Goal: Transaction & Acquisition: Book appointment/travel/reservation

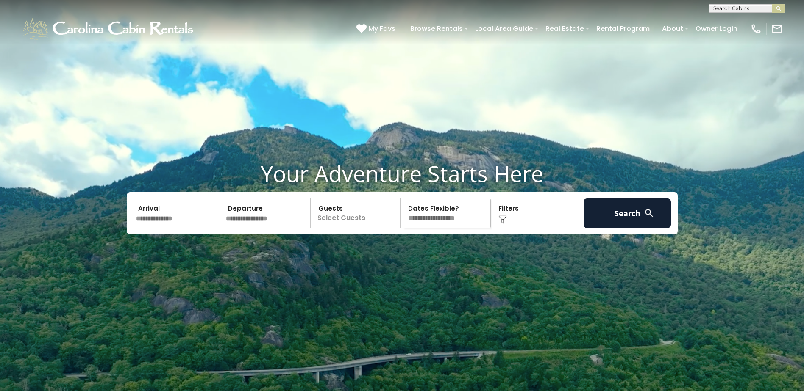
click at [162, 228] on input "text" at bounding box center [177, 214] width 88 height 30
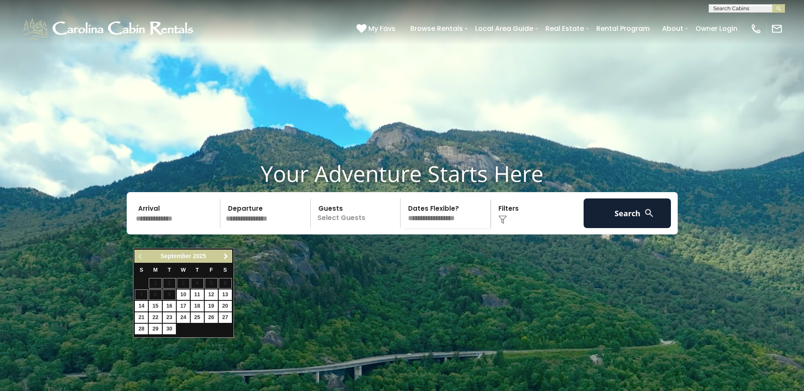
click at [226, 255] on span "Next" at bounding box center [225, 256] width 7 height 7
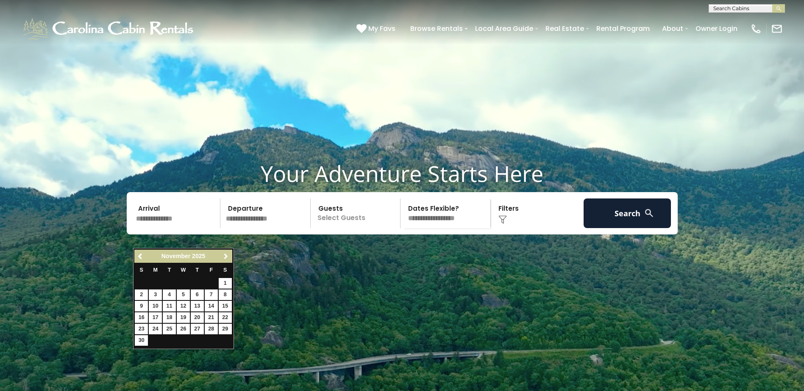
click at [226, 255] on span "Next" at bounding box center [225, 256] width 7 height 7
drag, startPoint x: 224, startPoint y: 292, endPoint x: 243, endPoint y: 277, distance: 24.5
click at [224, 292] on link "13" at bounding box center [225, 295] width 13 height 11
type input "********"
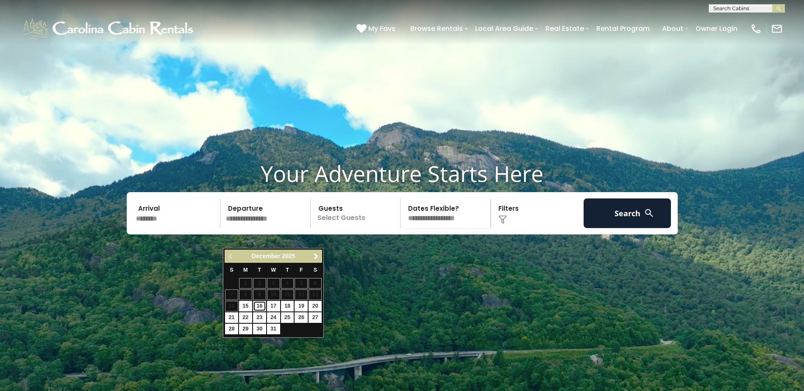
click at [261, 307] on link "16" at bounding box center [259, 306] width 13 height 11
type input "********"
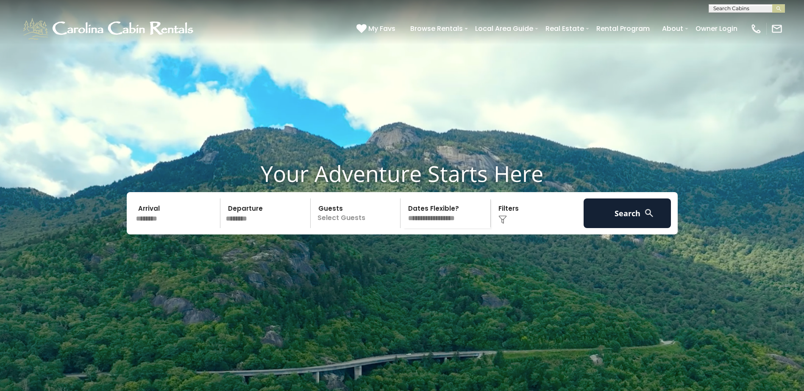
click at [333, 228] on p "Select Guests" at bounding box center [356, 214] width 87 height 30
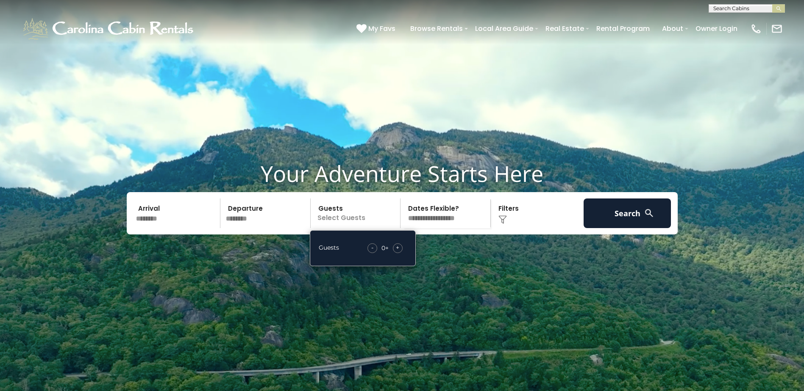
click at [399, 252] on span "+" at bounding box center [397, 248] width 3 height 8
click at [619, 228] on button "Search" at bounding box center [627, 214] width 88 height 30
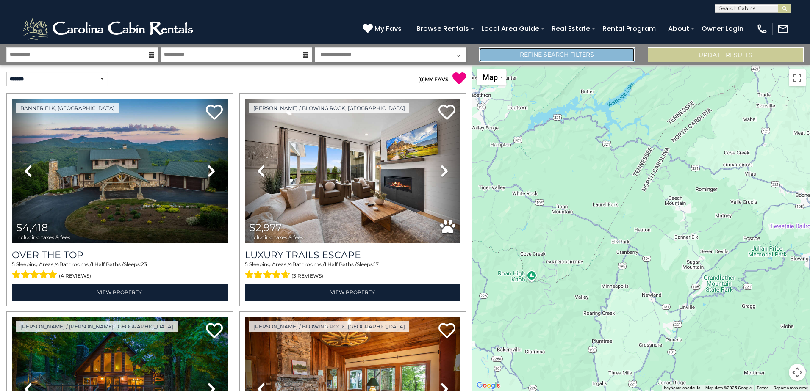
click at [610, 55] on link "Refine Search Filters" at bounding box center [557, 54] width 156 height 15
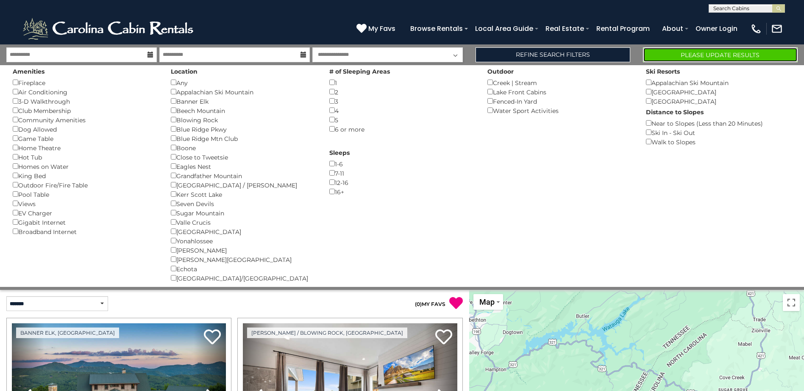
click at [717, 55] on button "Please Update Results" at bounding box center [720, 54] width 155 height 15
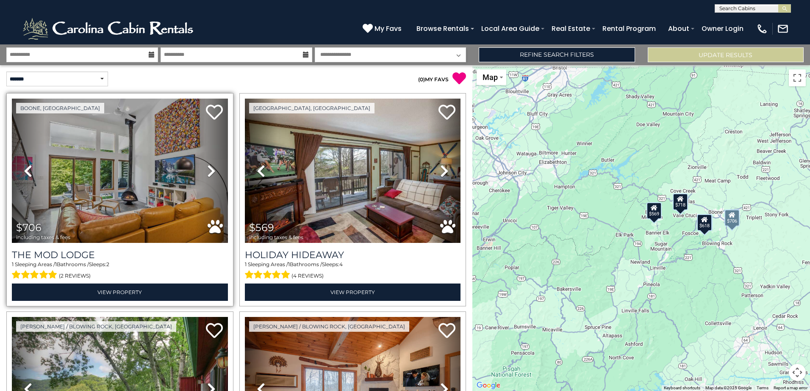
click at [208, 171] on icon at bounding box center [211, 171] width 8 height 14
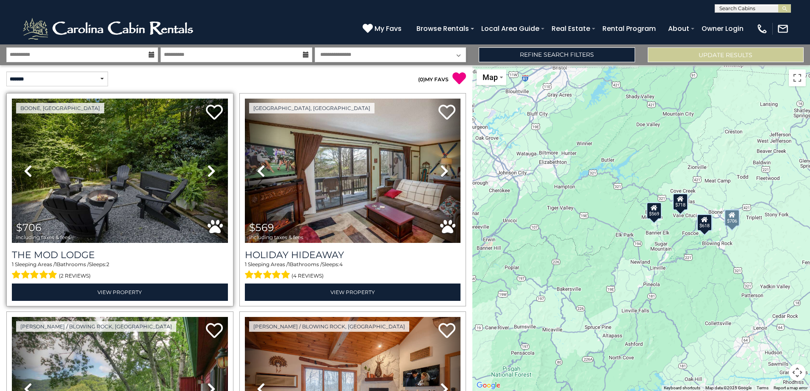
click at [208, 171] on icon at bounding box center [211, 171] width 8 height 14
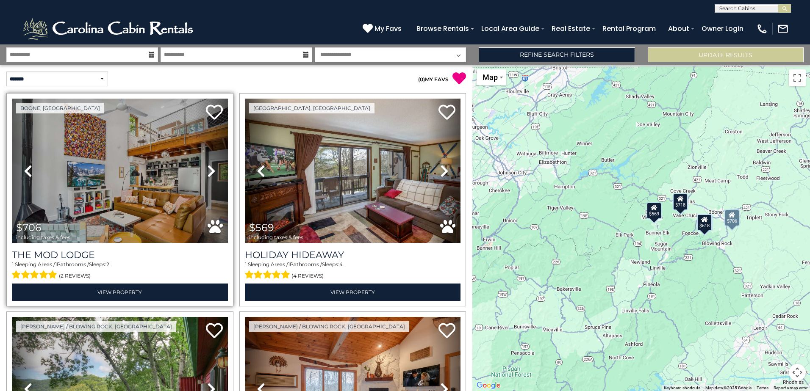
click at [208, 171] on icon at bounding box center [211, 171] width 8 height 14
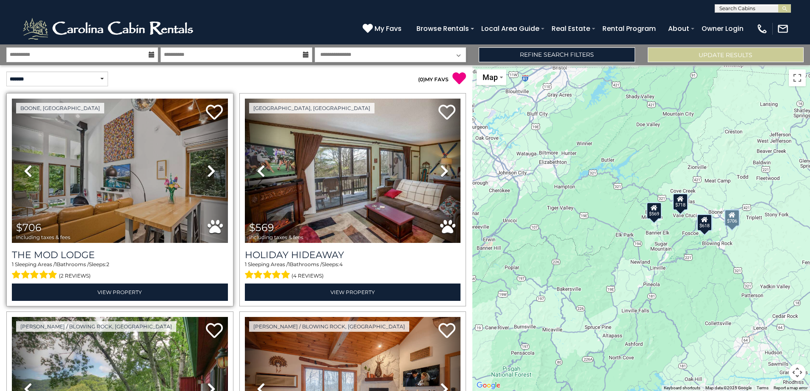
click at [208, 171] on icon at bounding box center [211, 171] width 8 height 14
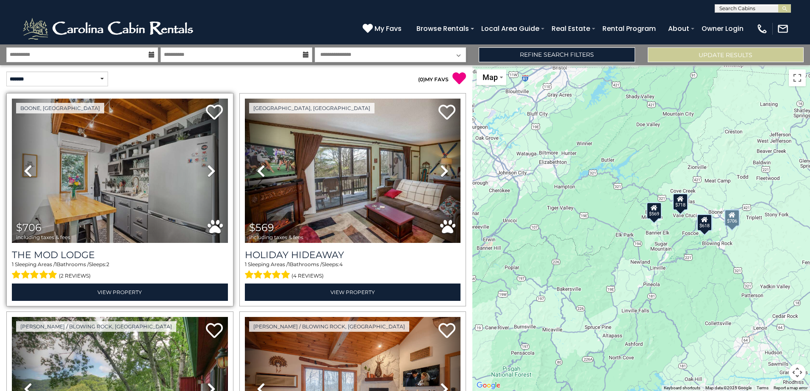
click at [208, 171] on icon at bounding box center [211, 171] width 8 height 14
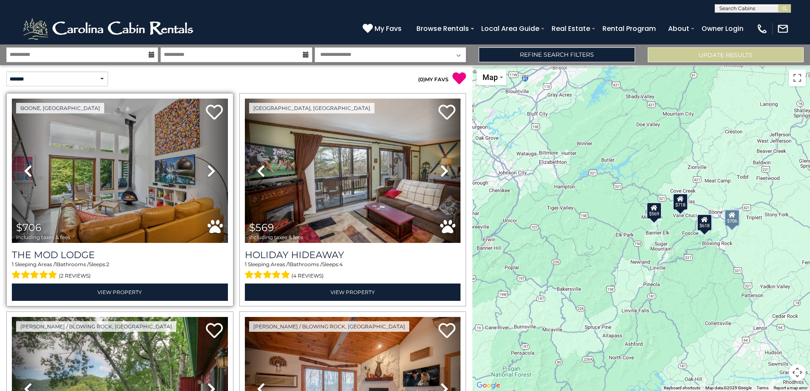
click at [208, 171] on icon at bounding box center [211, 171] width 8 height 14
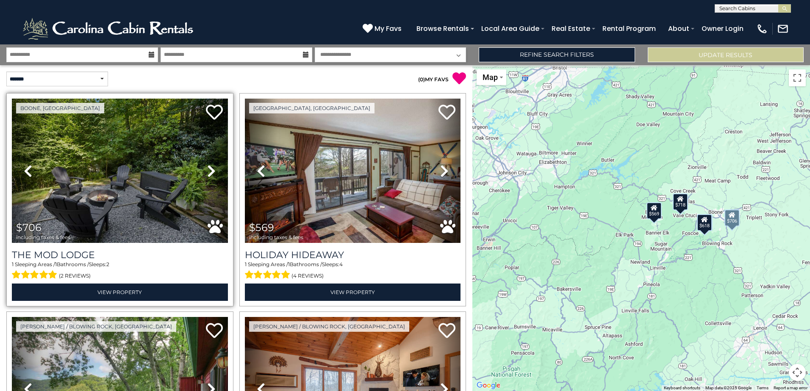
click at [208, 171] on icon at bounding box center [211, 171] width 8 height 14
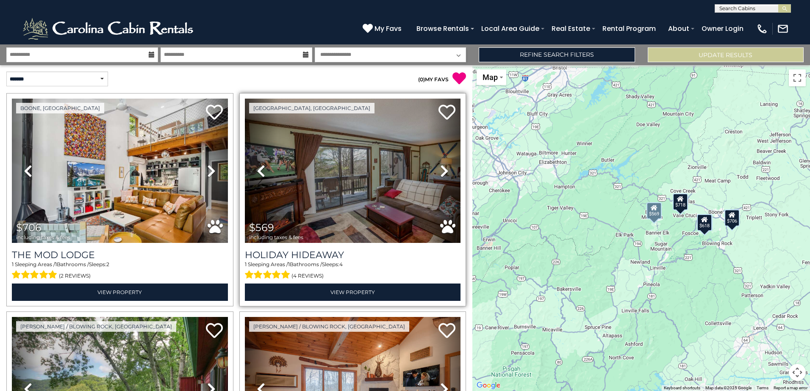
click at [448, 166] on link "Next" at bounding box center [444, 171] width 32 height 144
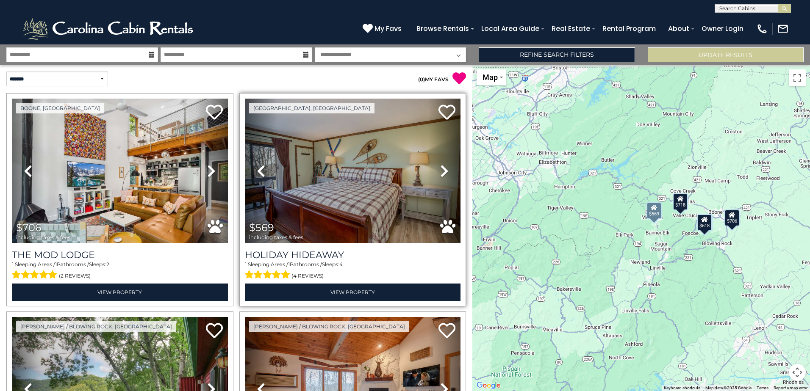
click at [444, 167] on icon at bounding box center [444, 171] width 8 height 14
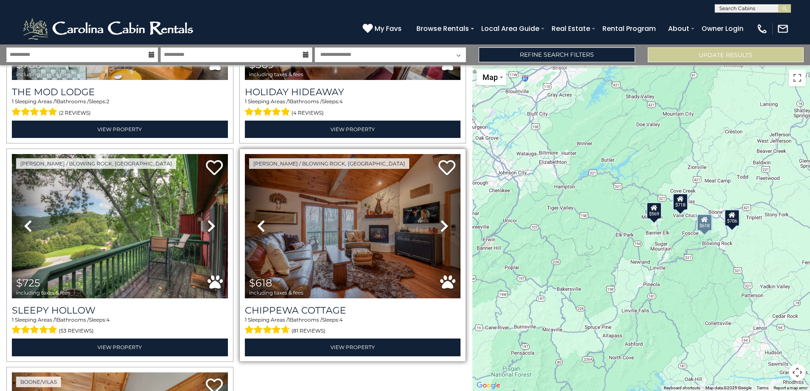
scroll to position [212, 0]
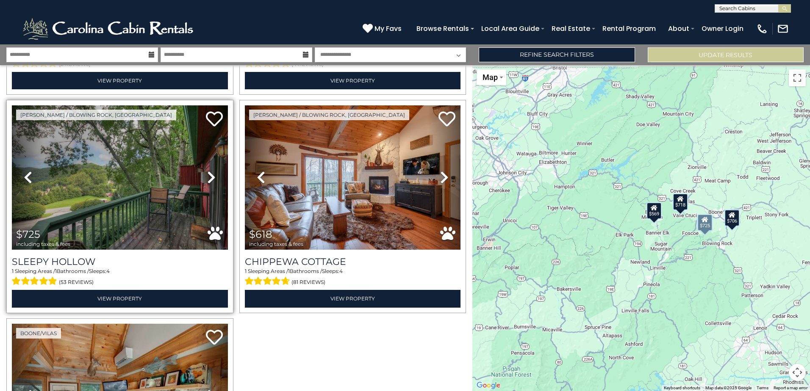
click at [207, 177] on icon at bounding box center [211, 178] width 8 height 14
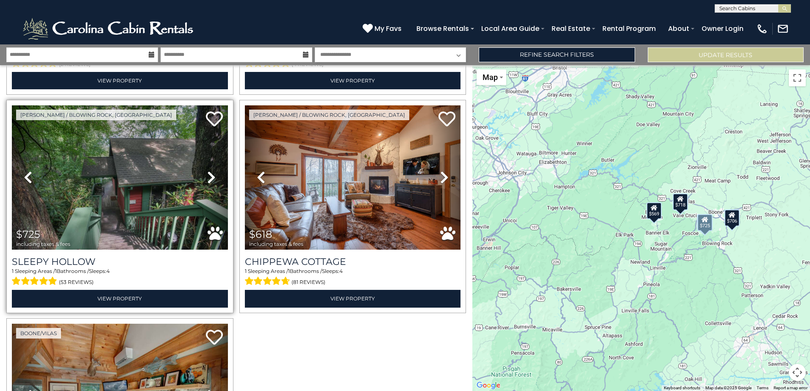
click at [207, 177] on icon at bounding box center [211, 178] width 8 height 14
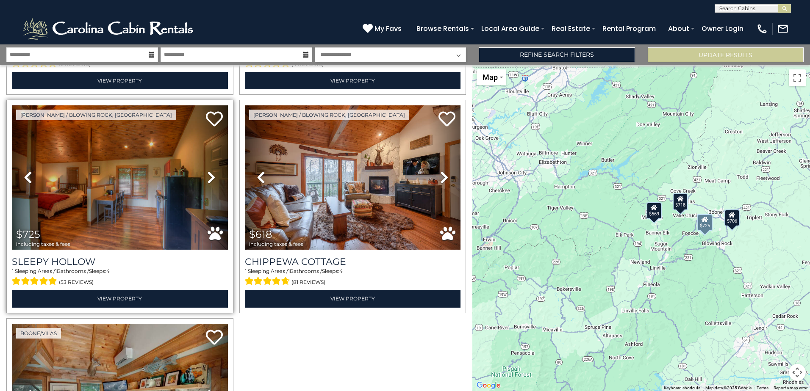
click at [207, 177] on icon at bounding box center [211, 178] width 8 height 14
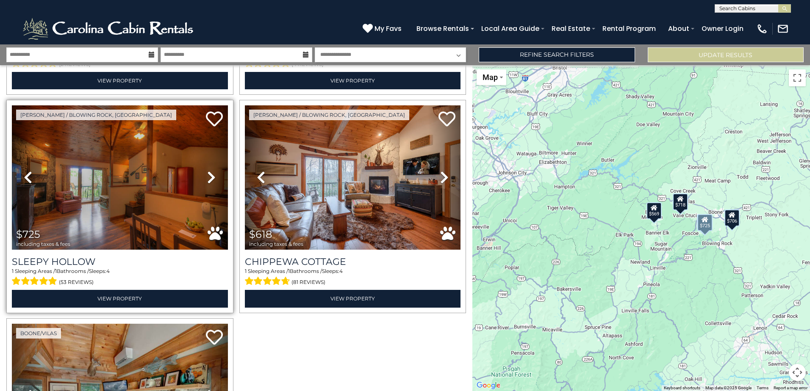
click at [207, 177] on icon at bounding box center [211, 178] width 8 height 14
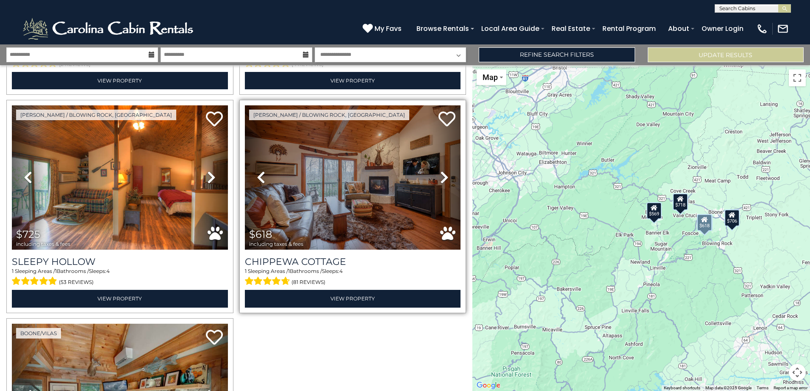
click at [440, 178] on icon at bounding box center [444, 178] width 8 height 14
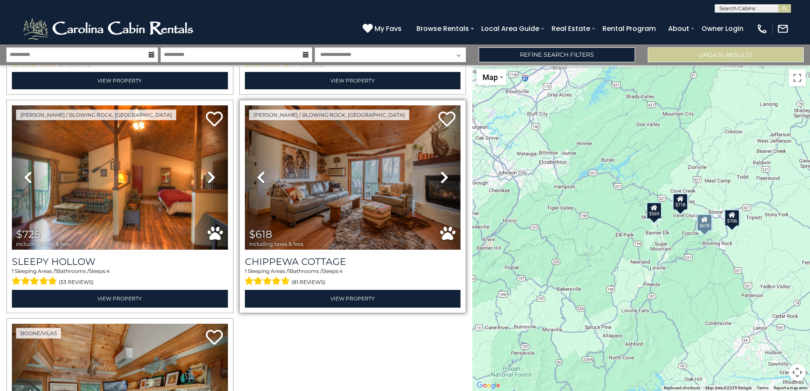
click at [440, 178] on icon at bounding box center [444, 178] width 8 height 14
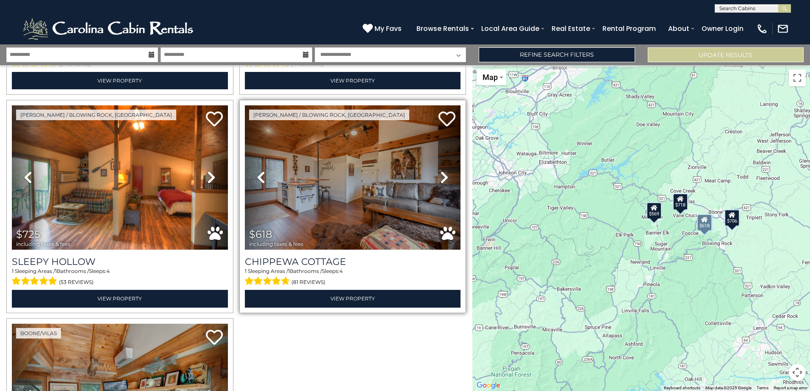
click at [440, 177] on icon at bounding box center [444, 178] width 8 height 14
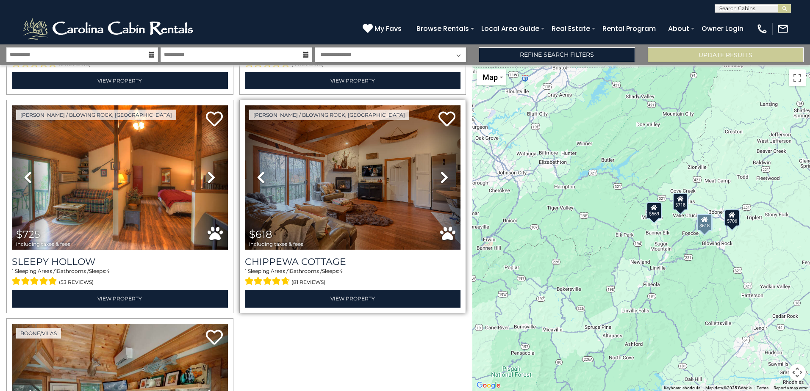
click at [440, 177] on icon at bounding box center [444, 178] width 8 height 14
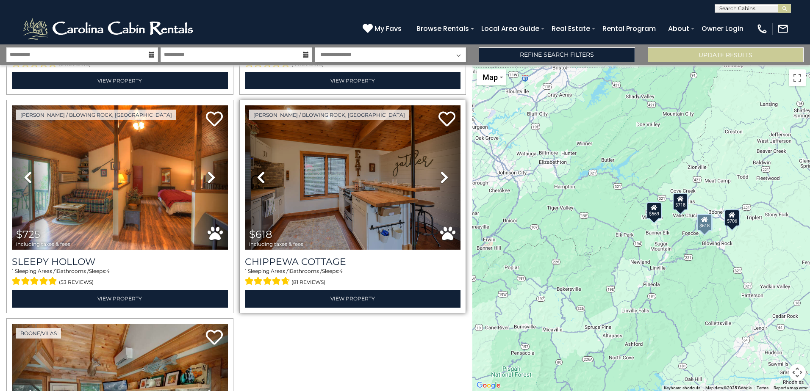
click at [441, 177] on icon at bounding box center [444, 178] width 8 height 14
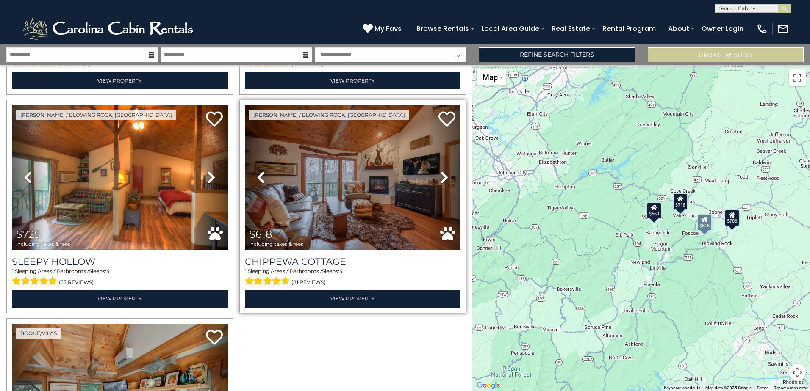
click at [441, 176] on icon at bounding box center [444, 178] width 8 height 14
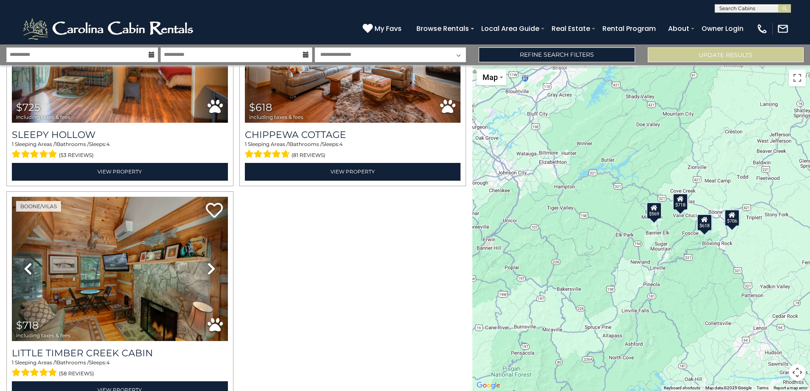
scroll to position [381, 0]
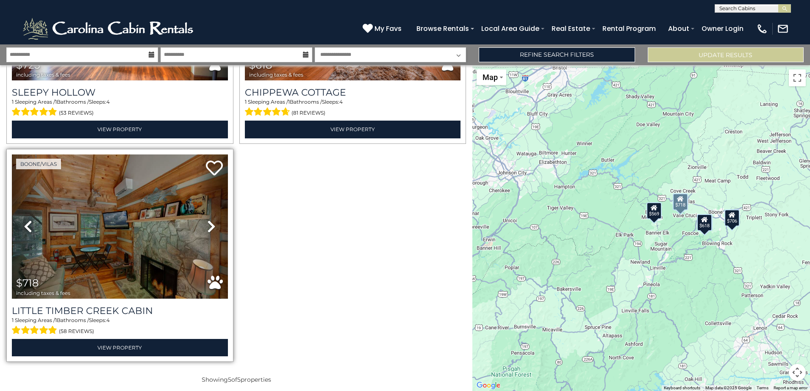
click at [209, 225] on icon at bounding box center [211, 227] width 8 height 14
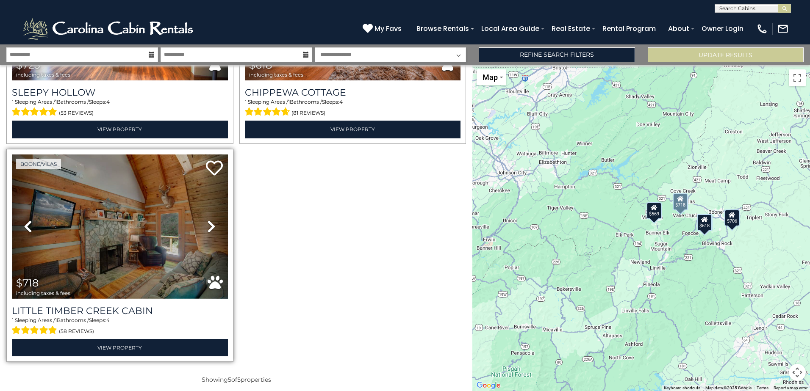
click at [209, 225] on icon at bounding box center [211, 227] width 8 height 14
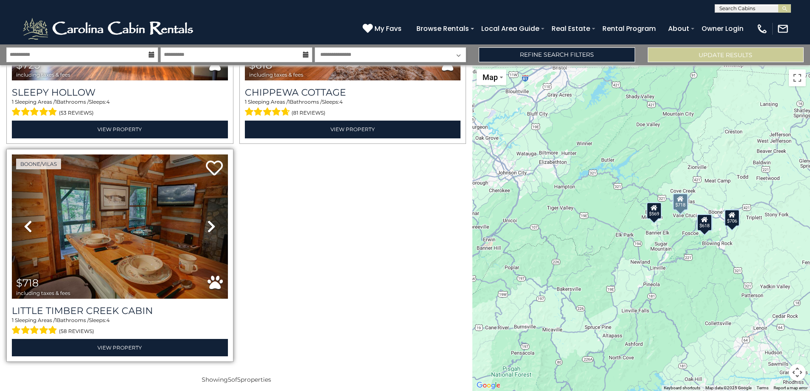
click at [209, 225] on icon at bounding box center [211, 227] width 8 height 14
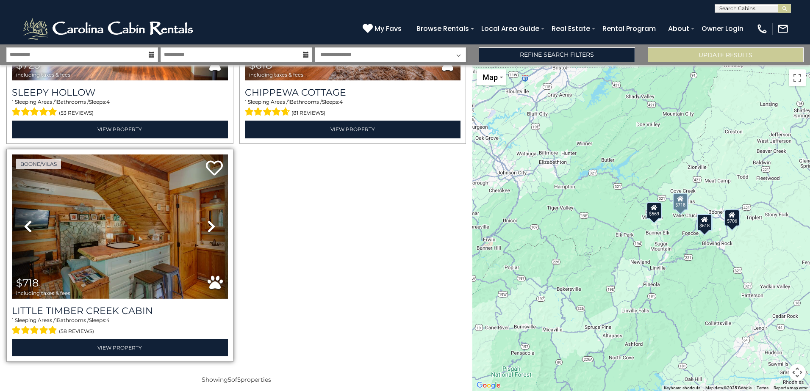
click at [209, 225] on icon at bounding box center [211, 227] width 8 height 14
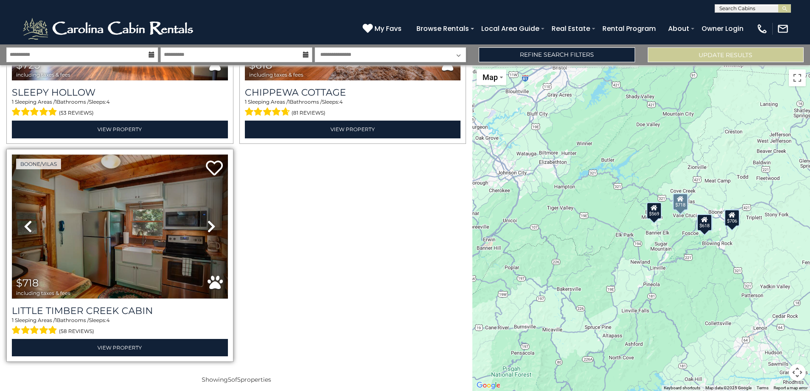
click at [209, 225] on icon at bounding box center [211, 227] width 8 height 14
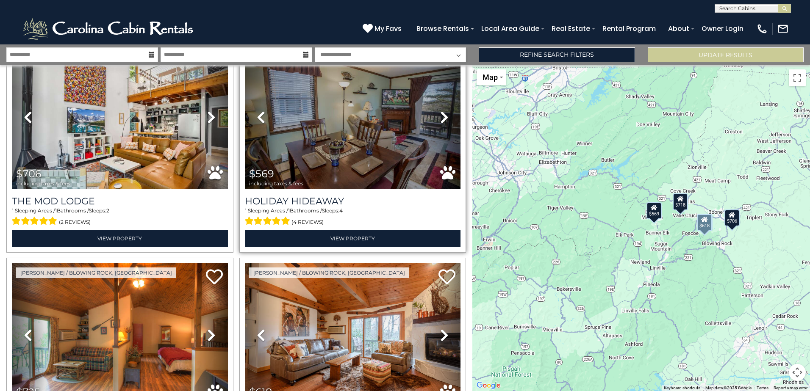
scroll to position [0, 0]
